Goal: Find specific page/section: Find specific page/section

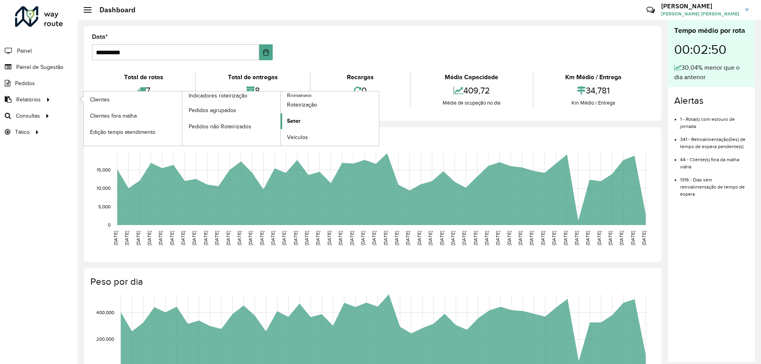
click at [288, 122] on span "Setor" at bounding box center [293, 121] width 13 height 8
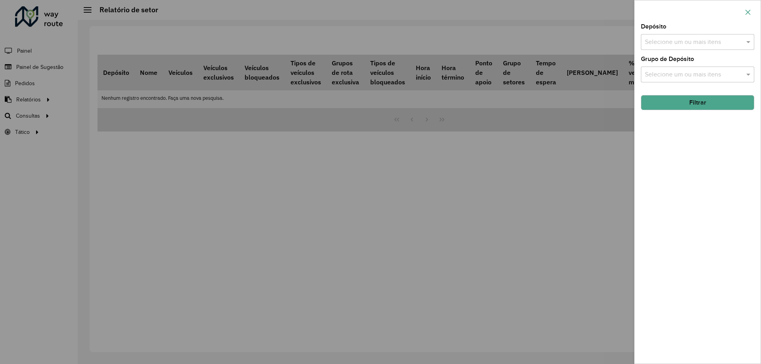
click at [743, 17] on button "button" at bounding box center [747, 12] width 13 height 13
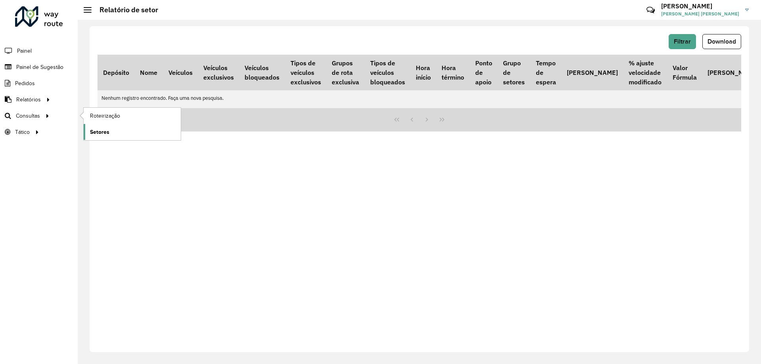
click at [125, 126] on link "Setores" at bounding box center [132, 132] width 97 height 16
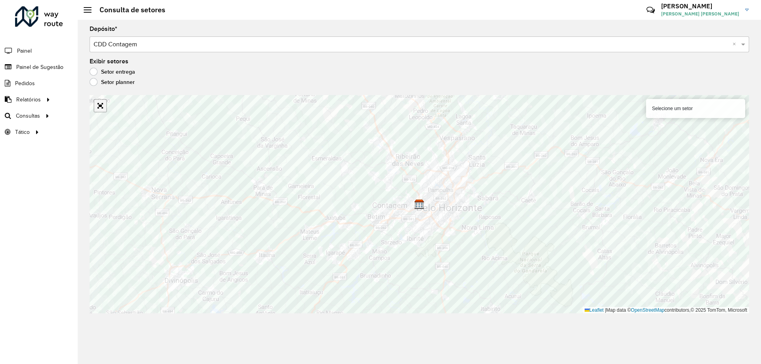
click at [101, 107] on link "Abrir mapa em tela cheia" at bounding box center [100, 106] width 12 height 12
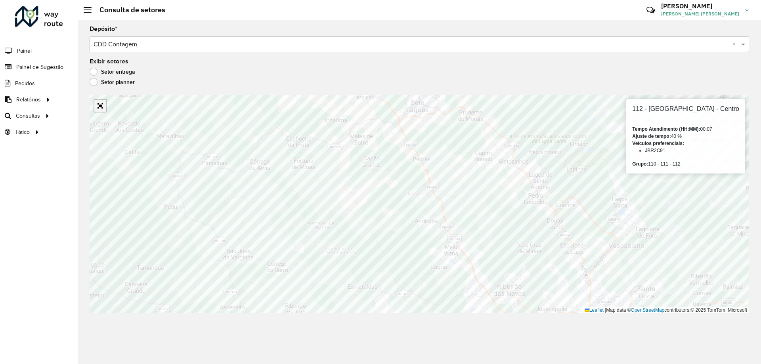
click at [100, 110] on link "Abrir mapa em tela cheia" at bounding box center [100, 106] width 12 height 12
